Goal: Information Seeking & Learning: Learn about a topic

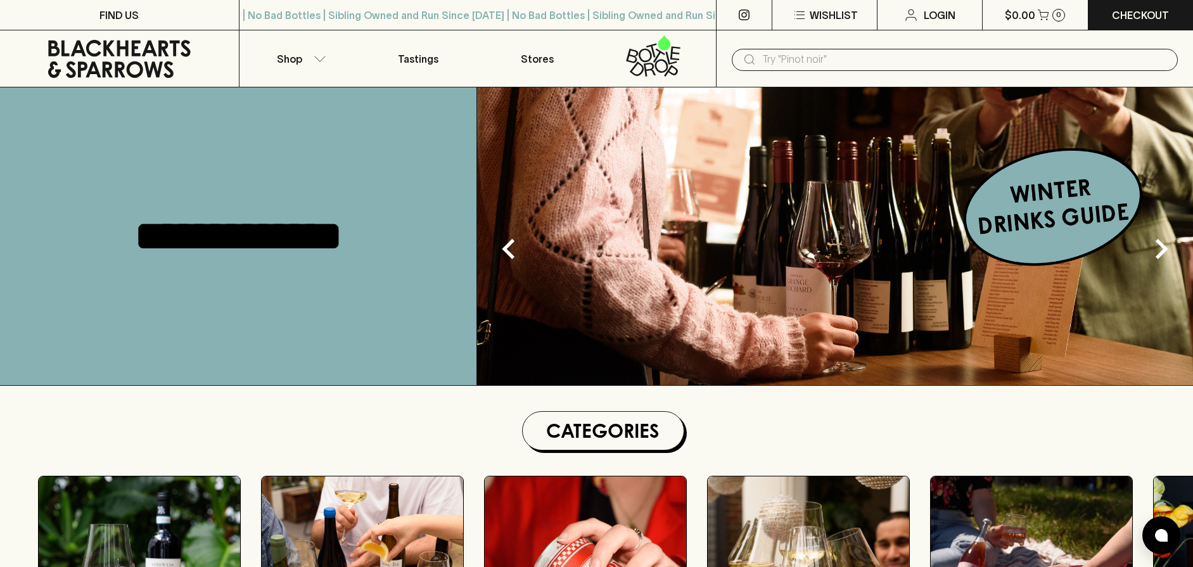
click at [968, 219] on img at bounding box center [835, 236] width 716 height 298
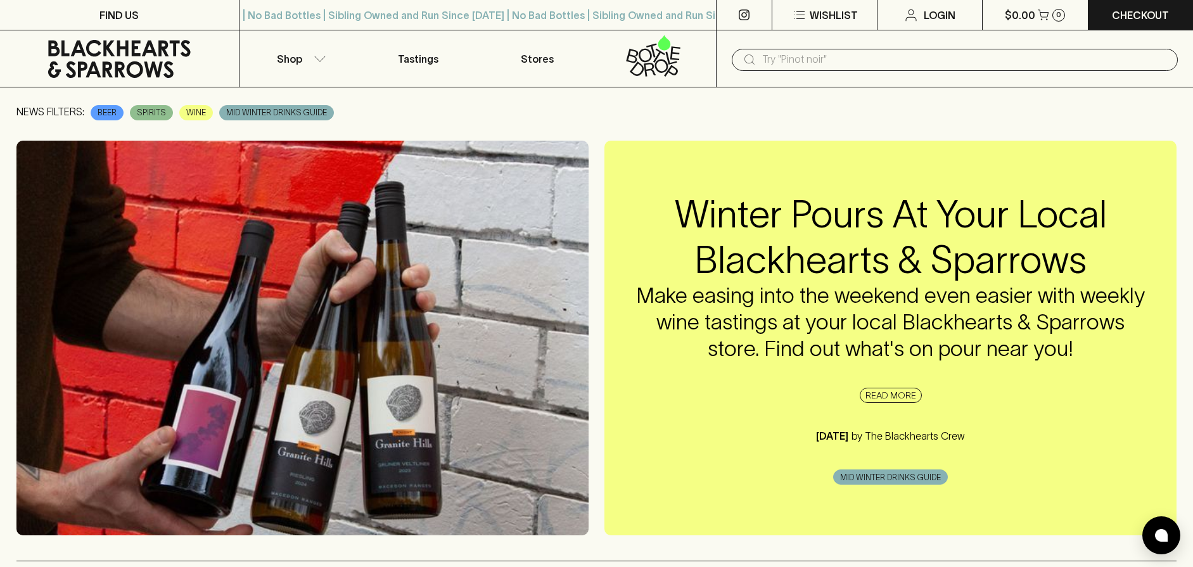
click at [871, 477] on span "MID WINTER DRINKS GUIDE" at bounding box center [890, 477] width 113 height 13
click at [885, 393] on link "READ MORE" at bounding box center [891, 395] width 62 height 15
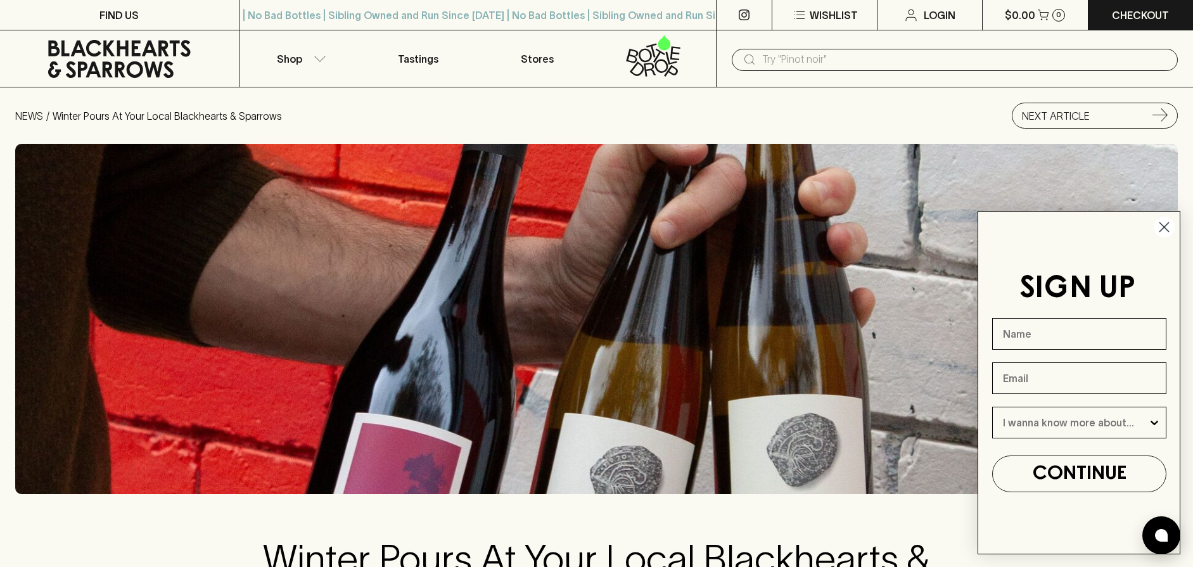
click at [1162, 226] on circle "Close dialog" at bounding box center [1163, 227] width 21 height 21
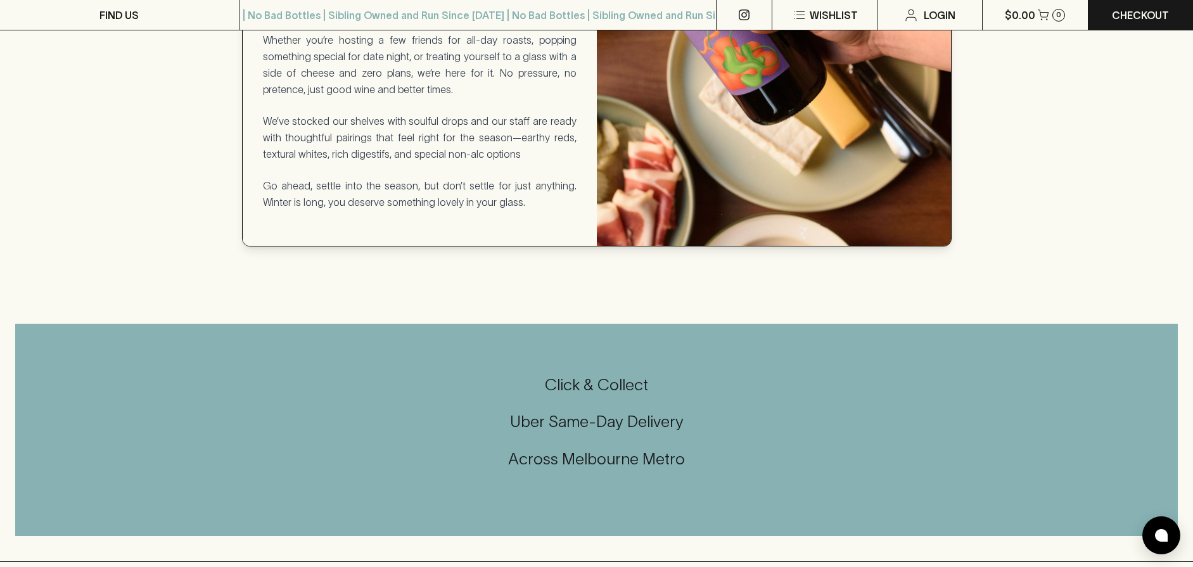
scroll to position [1077, 0]
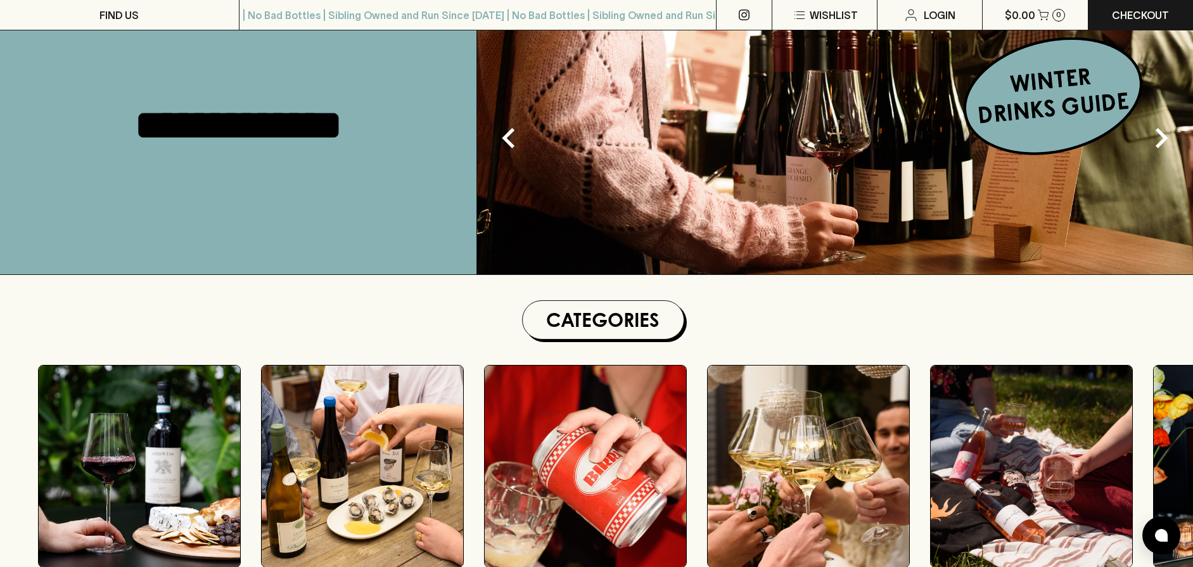
scroll to position [317, 0]
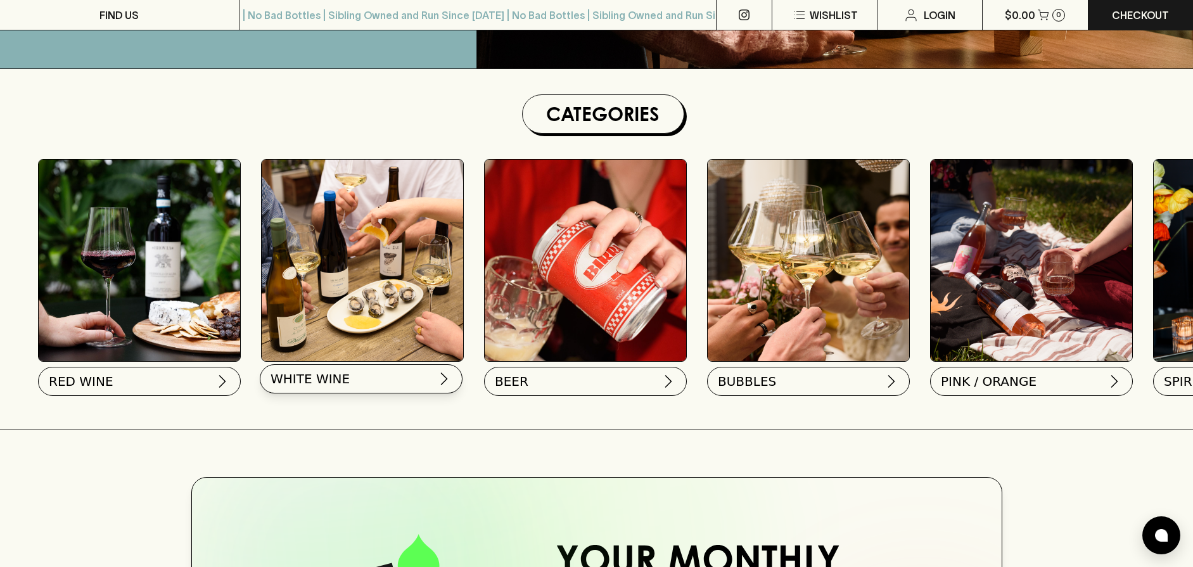
click at [317, 382] on span "WHITE WINE" at bounding box center [309, 379] width 79 height 18
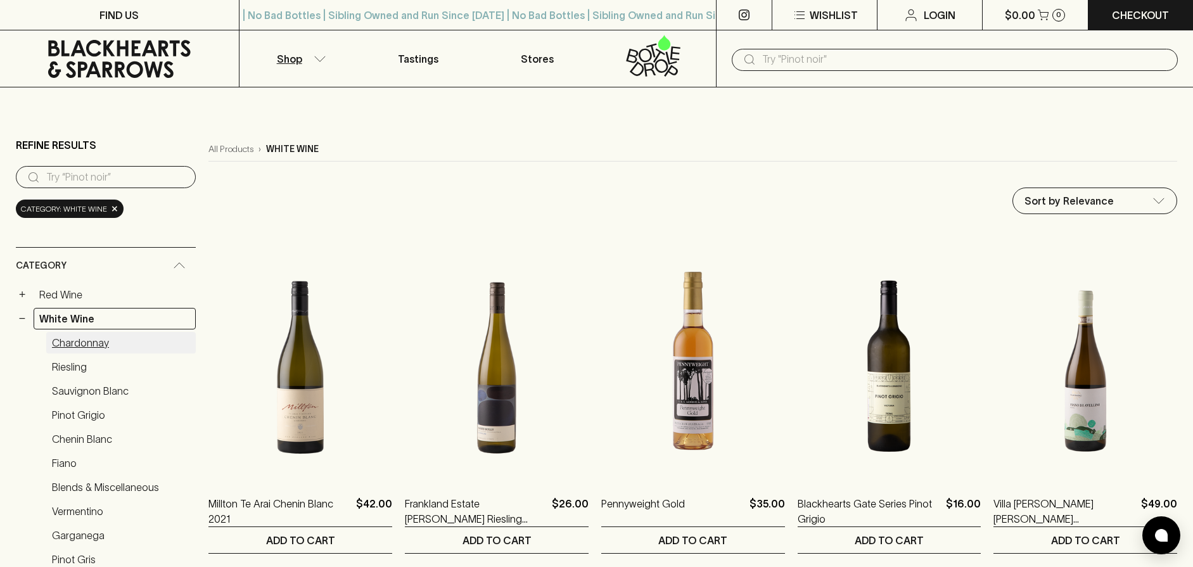
click at [80, 341] on link "Chardonnay" at bounding box center [120, 343] width 149 height 22
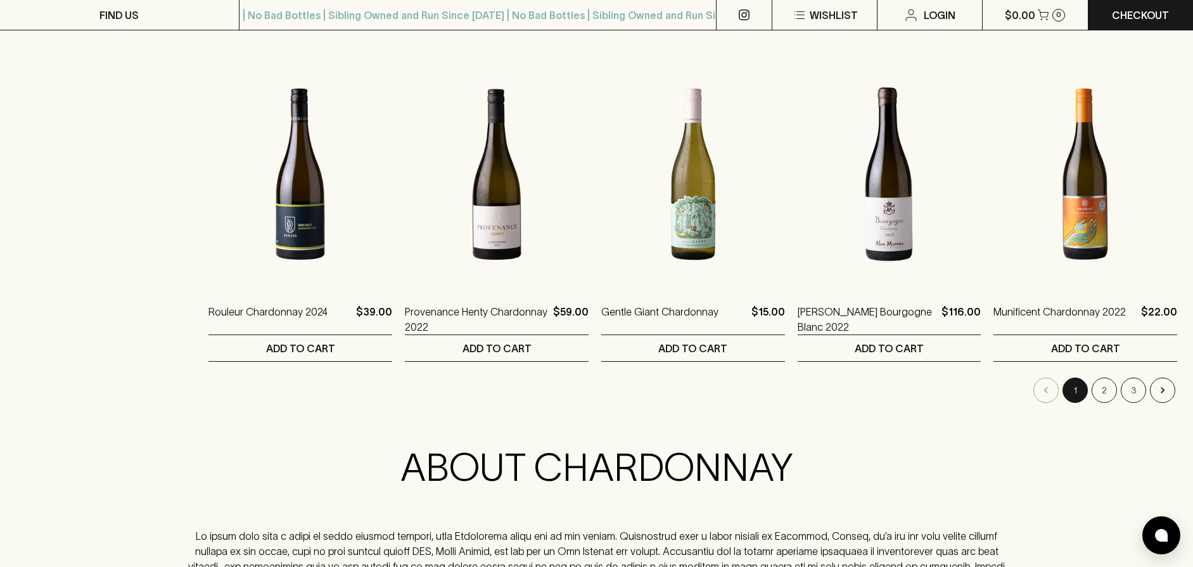
scroll to position [1267, 0]
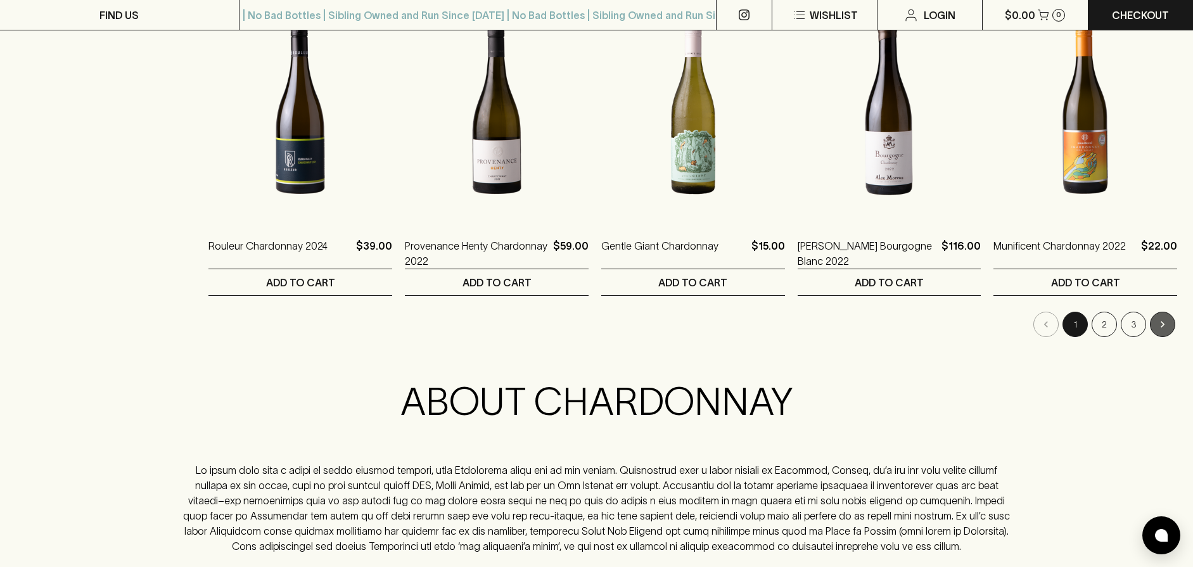
click at [1166, 332] on button "Go to next page" at bounding box center [1162, 324] width 25 height 25
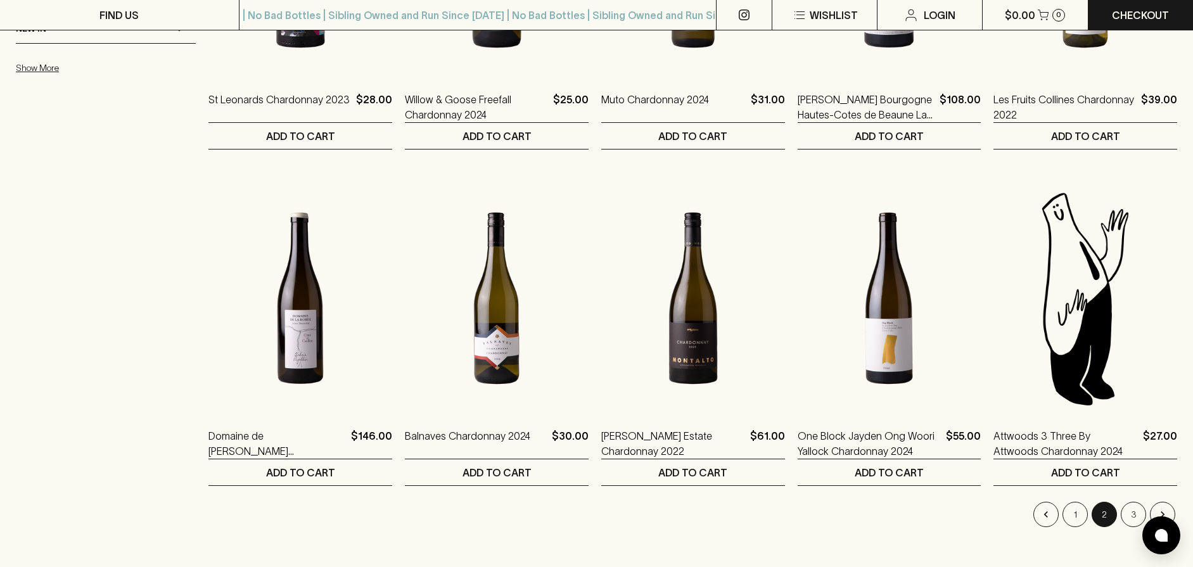
scroll to position [1140, 0]
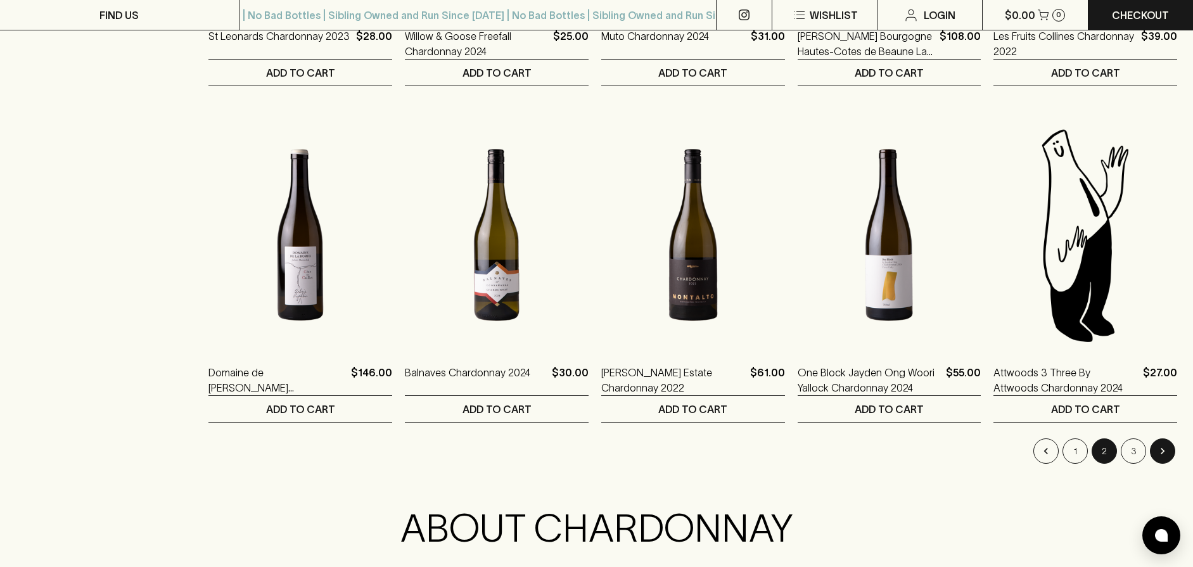
click at [1159, 450] on icon "Go to next page" at bounding box center [1162, 451] width 13 height 13
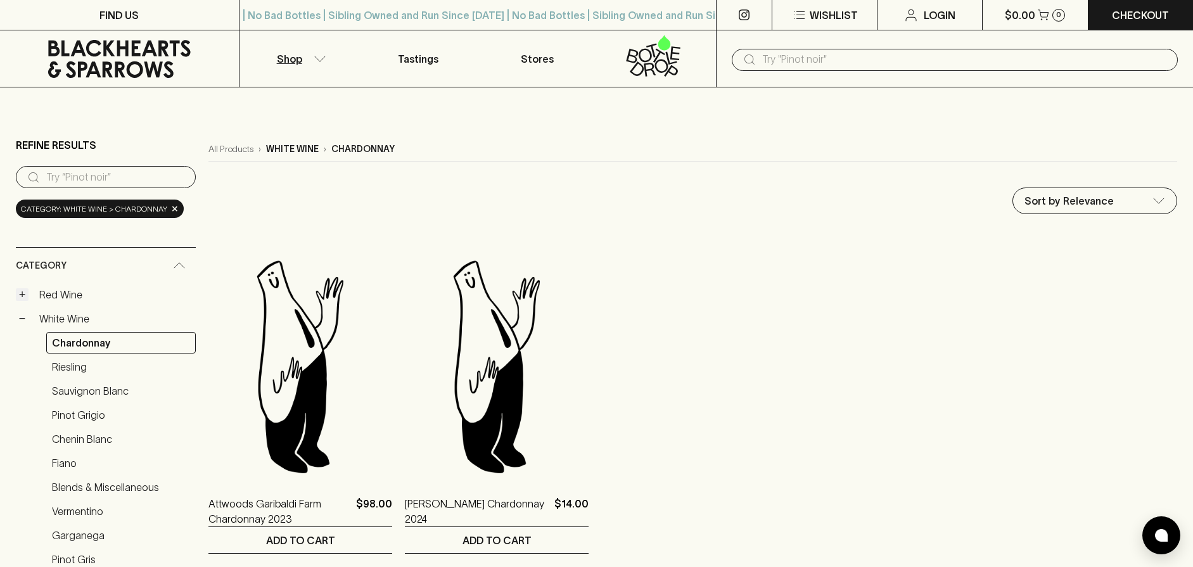
click at [20, 298] on button "+" at bounding box center [22, 294] width 13 height 13
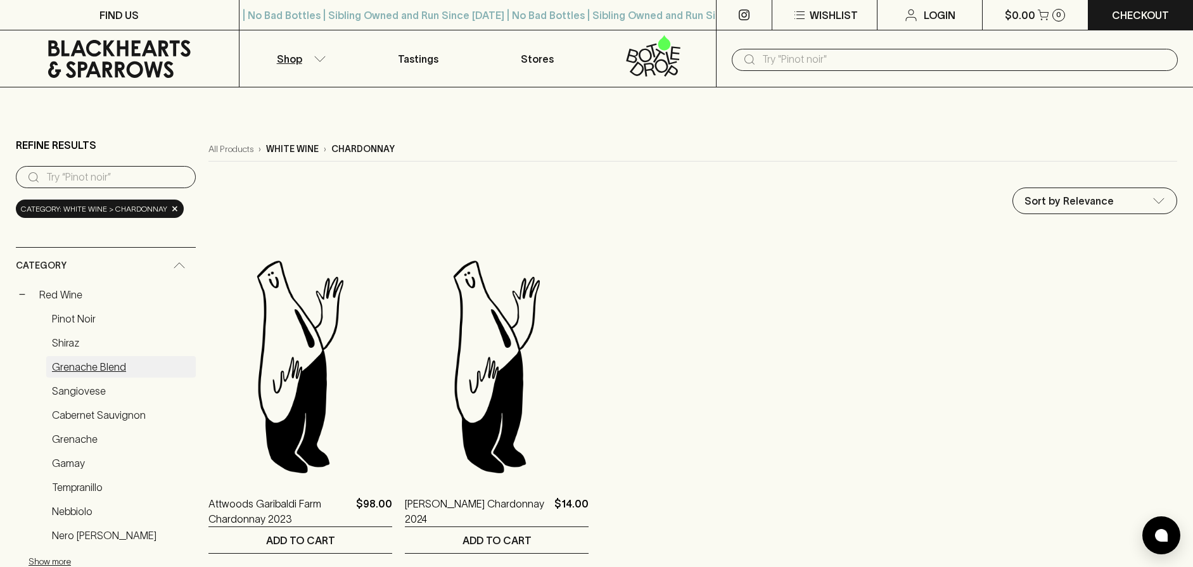
click at [61, 364] on link "Grenache Blend" at bounding box center [120, 367] width 149 height 22
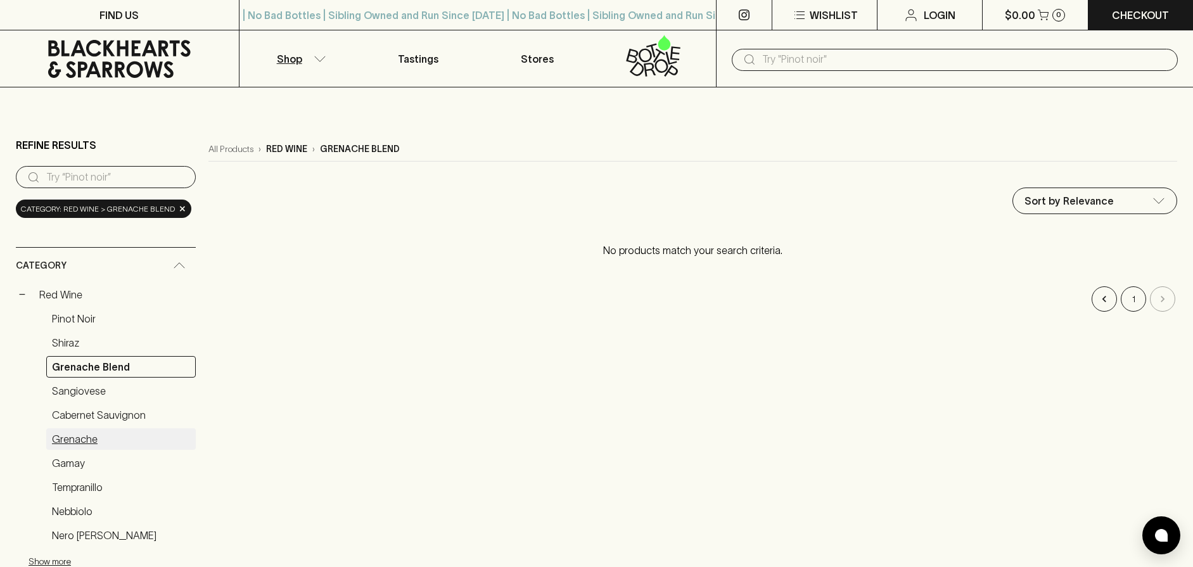
click at [66, 442] on link "Grenache" at bounding box center [120, 439] width 149 height 22
click at [91, 486] on link "Tempranillo" at bounding box center [120, 487] width 149 height 22
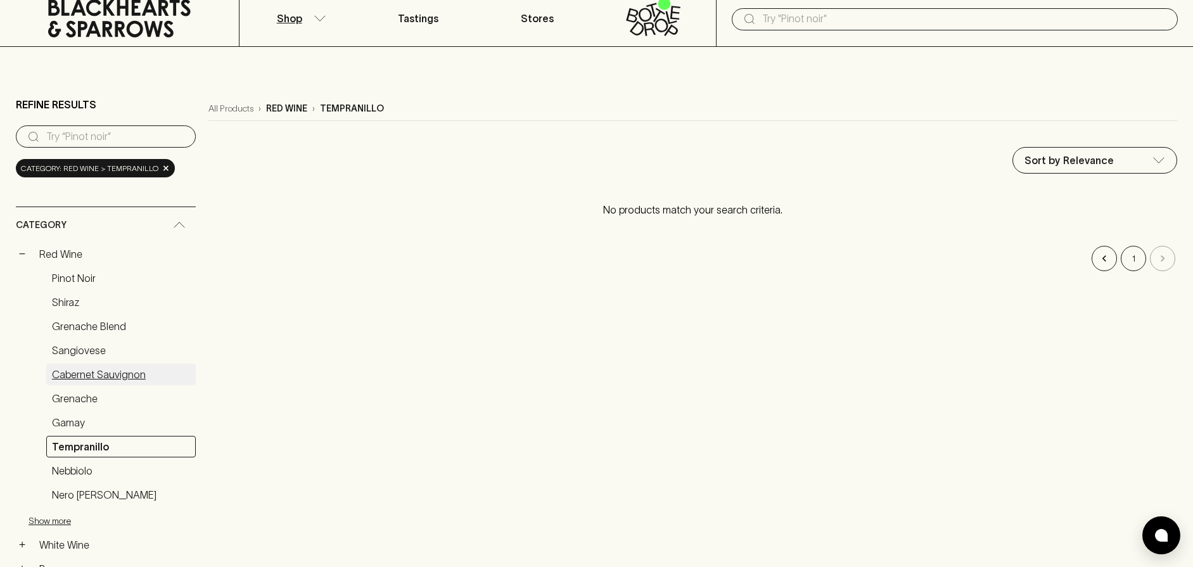
scroll to position [63, 0]
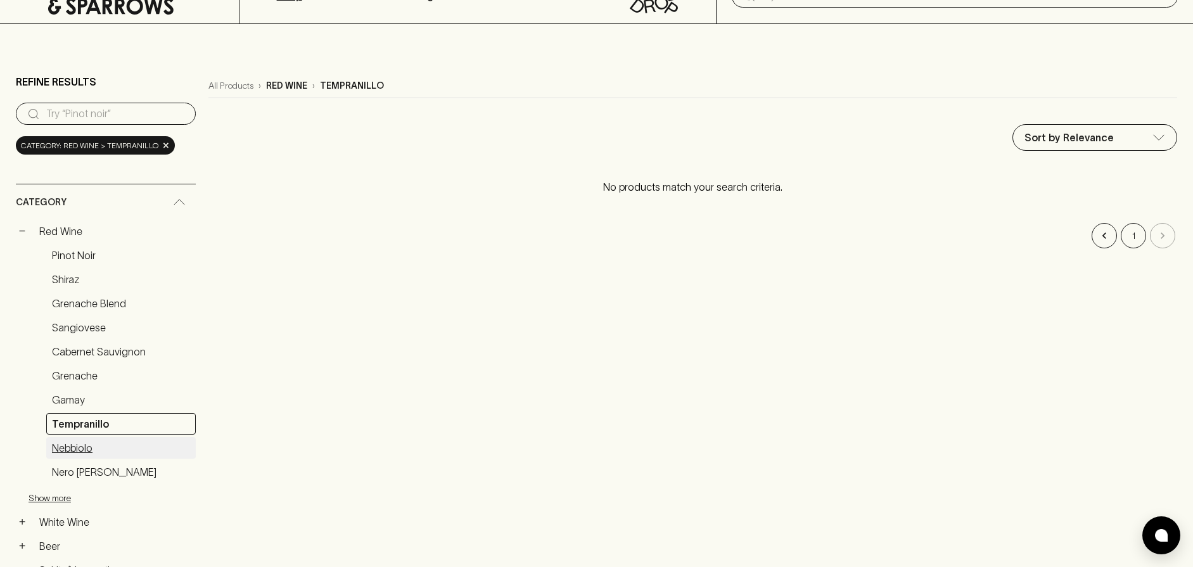
click at [81, 455] on link "Nebbiolo" at bounding box center [120, 448] width 149 height 22
click at [73, 271] on link "Shiraz" at bounding box center [120, 280] width 149 height 22
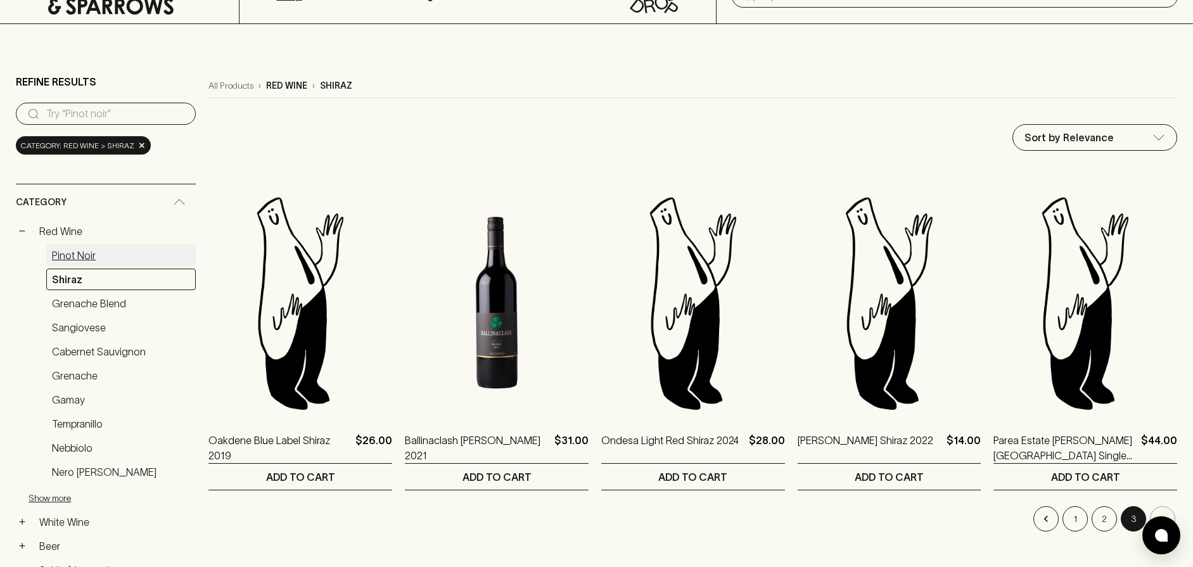
click at [66, 251] on link "Pinot Noir" at bounding box center [120, 255] width 149 height 22
